Goal: Information Seeking & Learning: Understand process/instructions

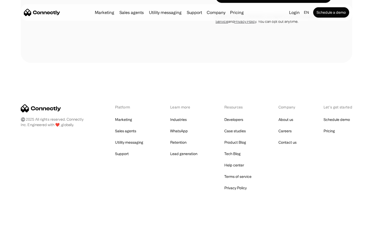
scroll to position [443, 0]
